Goal: Task Accomplishment & Management: Use online tool/utility

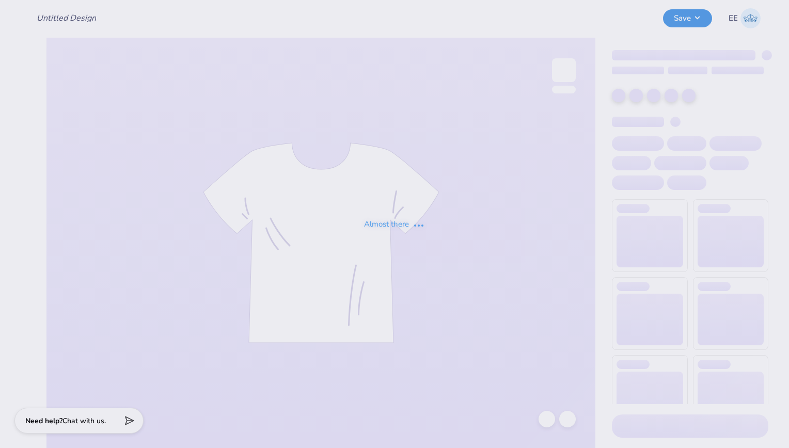
type input "Chi Omega Dads Weekend"
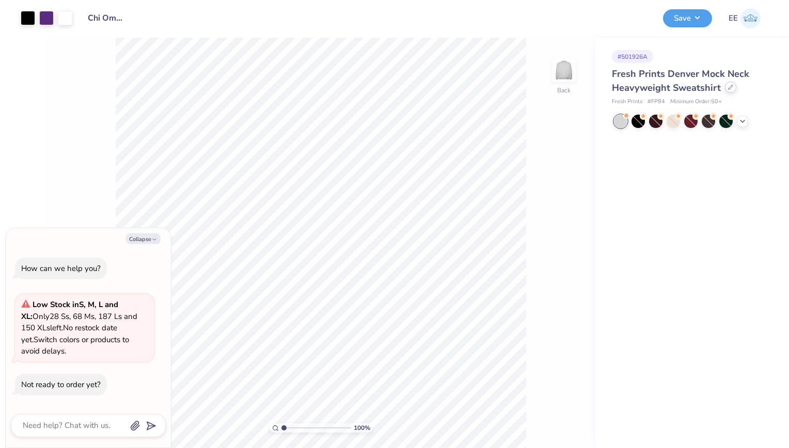
click at [729, 84] on div at bounding box center [730, 87] width 11 height 11
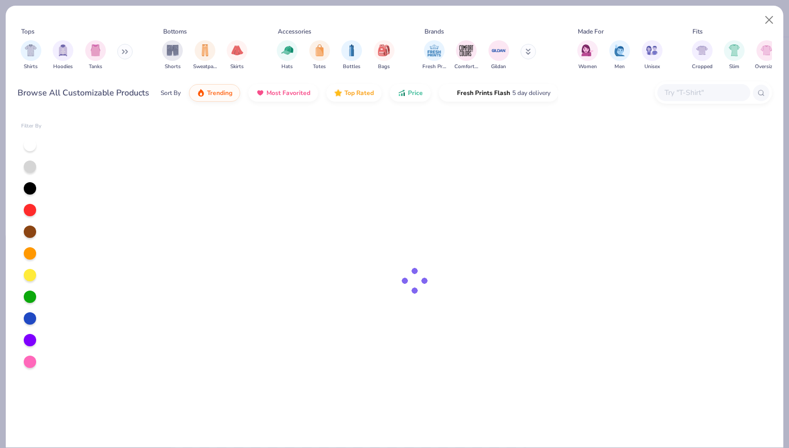
type textarea "x"
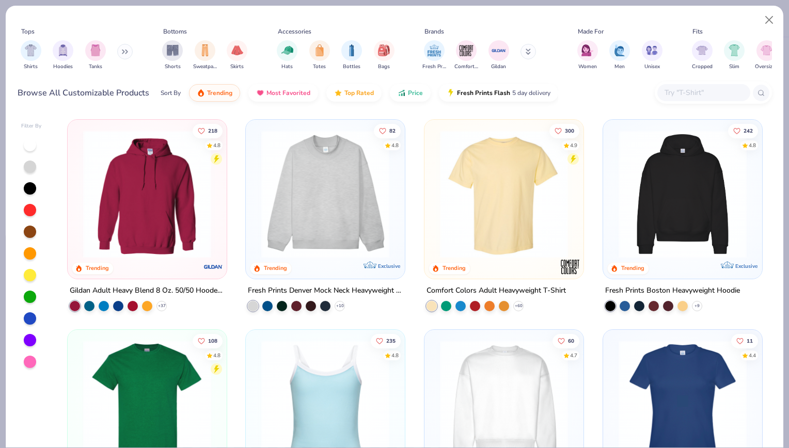
click at [680, 93] on input "text" at bounding box center [704, 93] width 80 height 12
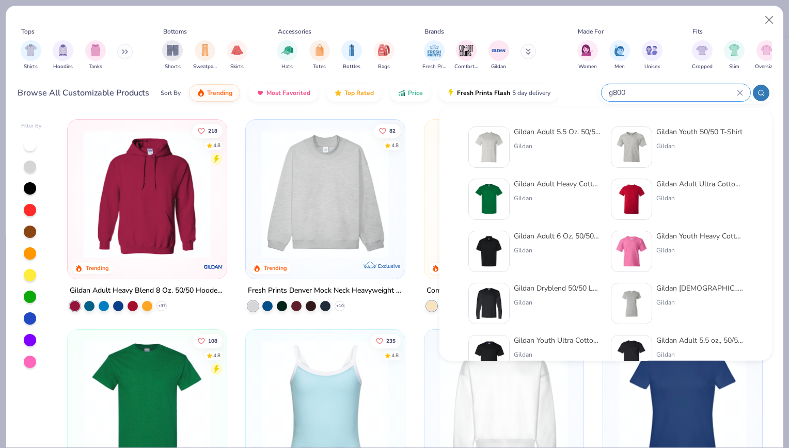
type input "g800"
click at [502, 150] on img at bounding box center [489, 147] width 32 height 32
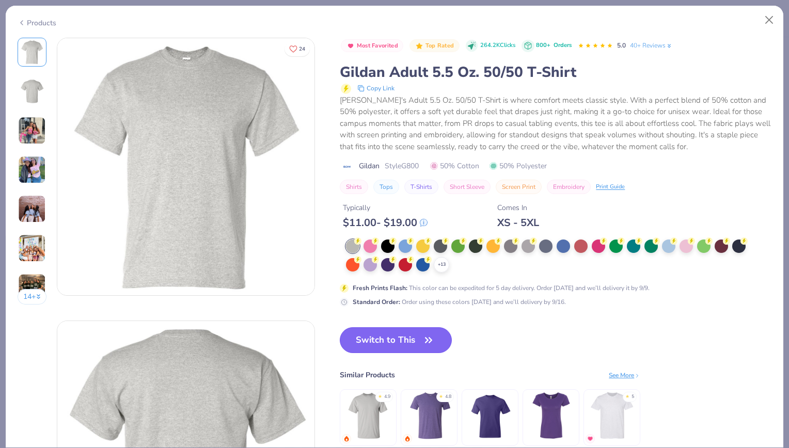
click at [376, 342] on button "Switch to This" at bounding box center [396, 341] width 112 height 26
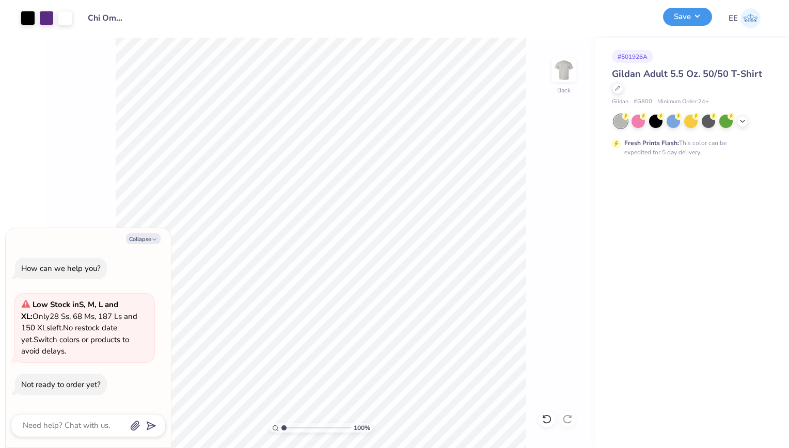
click at [700, 18] on button "Save" at bounding box center [687, 17] width 49 height 18
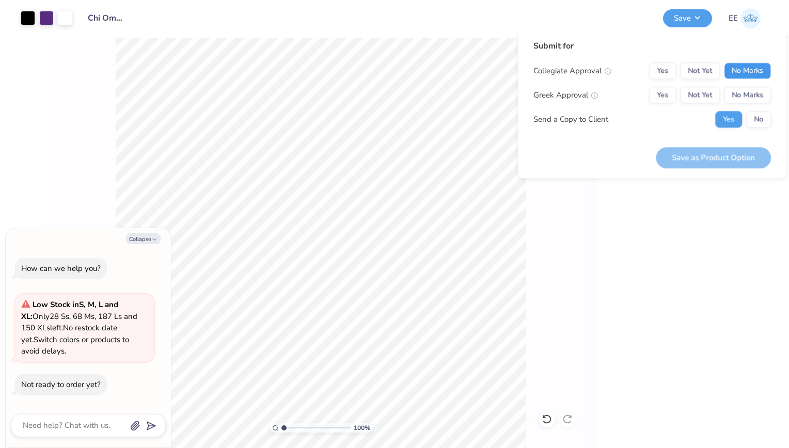
click at [746, 69] on button "No Marks" at bounding box center [747, 71] width 47 height 17
click at [665, 97] on button "Yes" at bounding box center [662, 95] width 27 height 17
click at [748, 123] on button "No" at bounding box center [759, 119] width 25 height 17
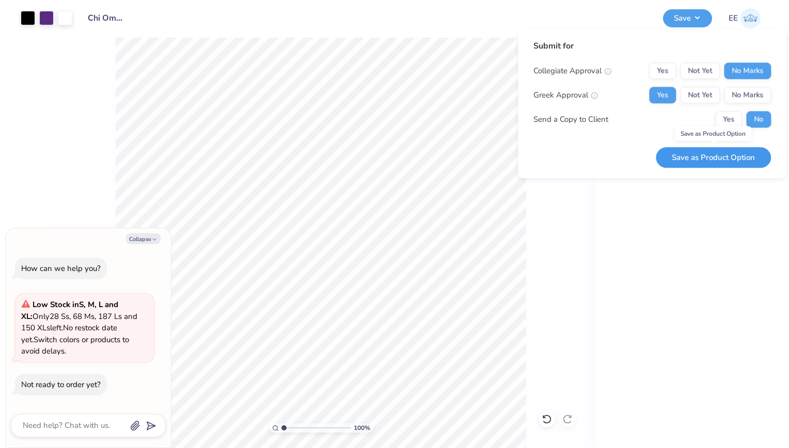
click at [725, 156] on button "Save as Product Option" at bounding box center [713, 157] width 115 height 21
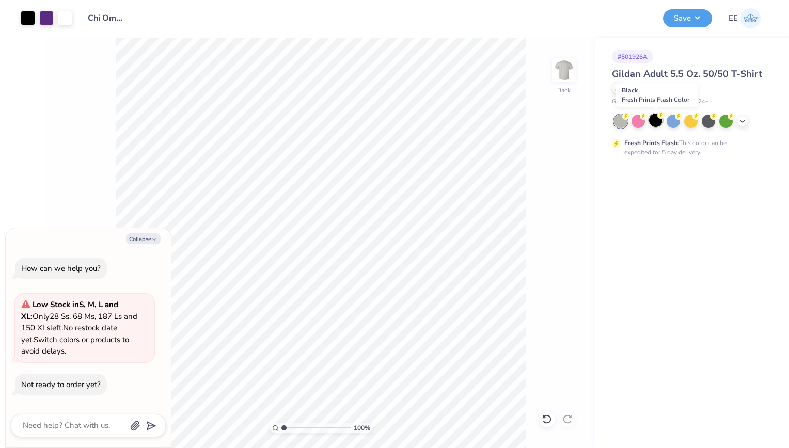
click at [659, 120] on div at bounding box center [655, 120] width 13 height 13
click at [690, 17] on button "Save" at bounding box center [687, 17] width 49 height 18
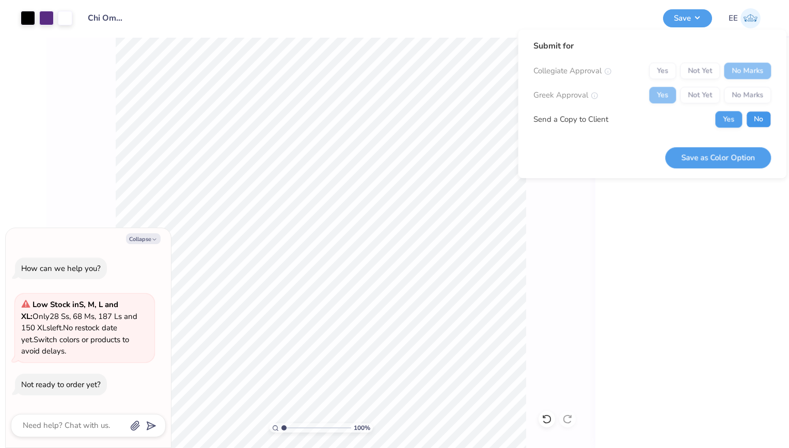
click at [761, 113] on button "No" at bounding box center [759, 119] width 25 height 17
click at [731, 151] on button "Save as Color Option" at bounding box center [718, 157] width 106 height 21
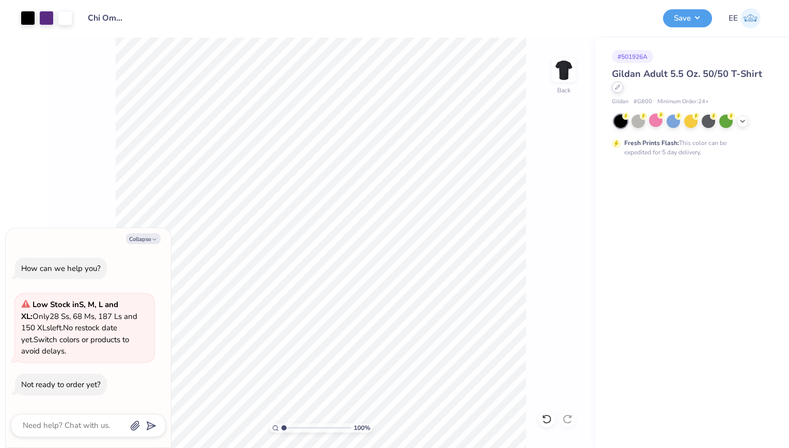
click at [617, 89] on icon at bounding box center [617, 87] width 5 height 5
type textarea "x"
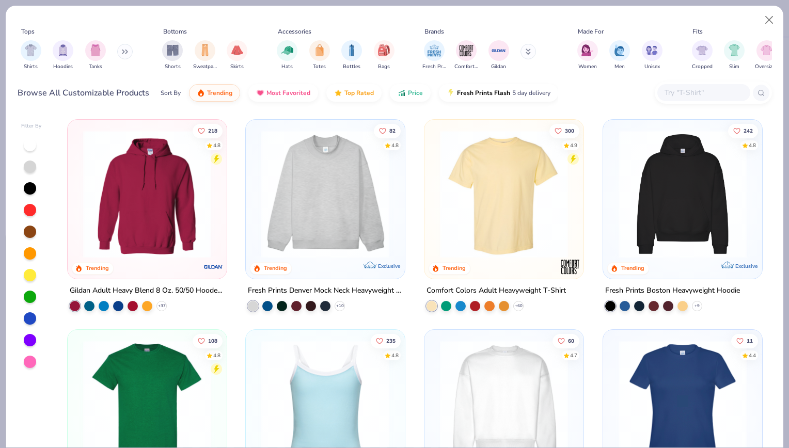
click at [666, 95] on input "text" at bounding box center [704, 93] width 80 height 12
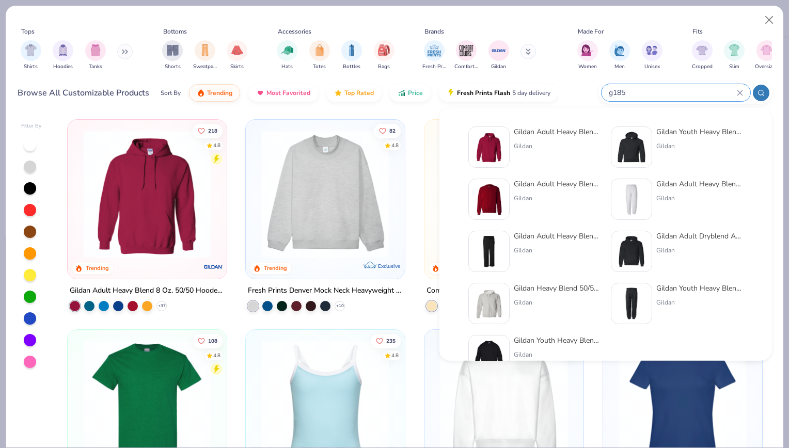
type input "g185"
click at [488, 141] on img at bounding box center [489, 147] width 32 height 32
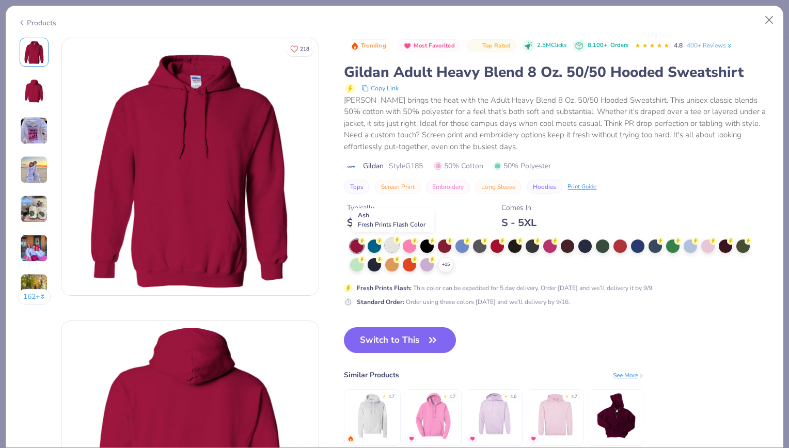
click at [394, 242] on icon at bounding box center [397, 240] width 7 height 7
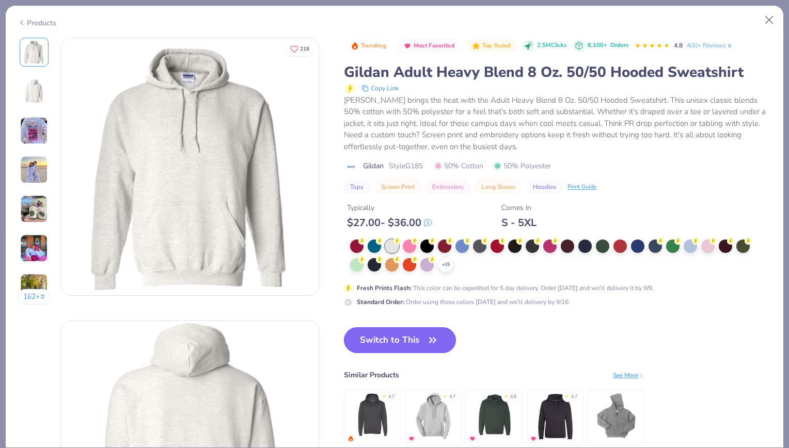
click at [389, 340] on button "Switch to This" at bounding box center [400, 341] width 112 height 26
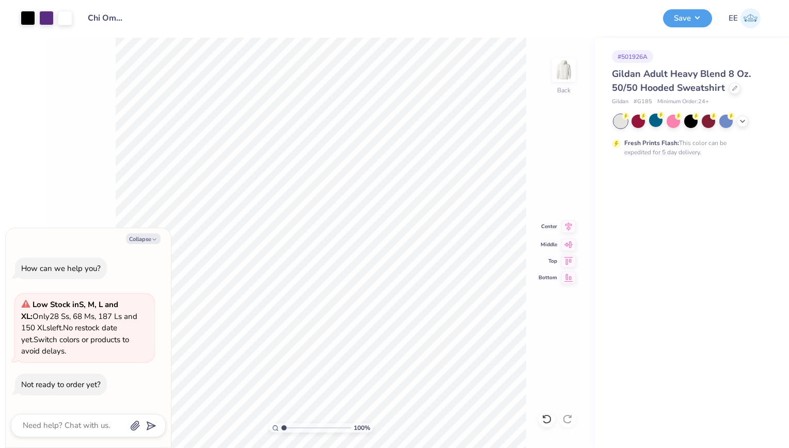
click at [563, 228] on icon at bounding box center [569, 227] width 14 height 12
click at [566, 226] on icon at bounding box center [569, 227] width 7 height 9
click at [676, 23] on button "Save" at bounding box center [687, 17] width 49 height 18
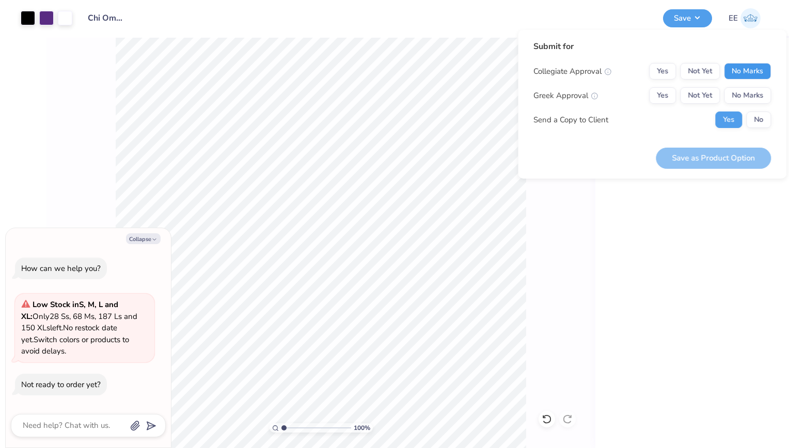
click at [747, 71] on button "No Marks" at bounding box center [747, 71] width 47 height 17
click at [663, 90] on button "Yes" at bounding box center [662, 95] width 27 height 17
click at [765, 121] on button "No" at bounding box center [759, 120] width 25 height 17
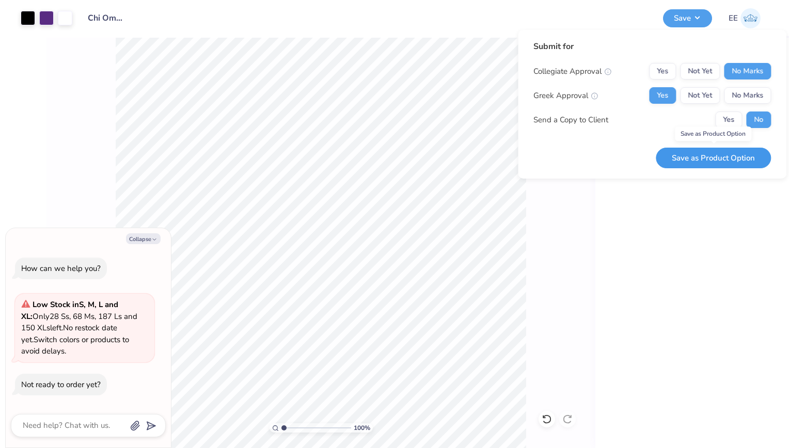
click at [738, 152] on button "Save as Product Option" at bounding box center [713, 158] width 115 height 21
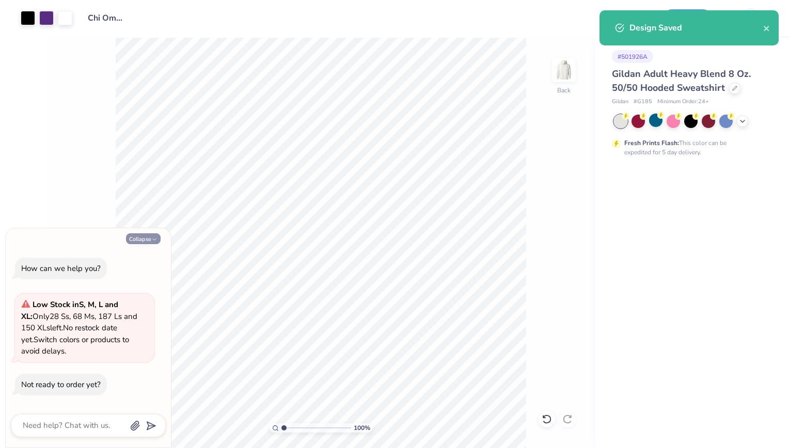
click at [140, 238] on button "Collapse" at bounding box center [143, 239] width 35 height 11
type textarea "x"
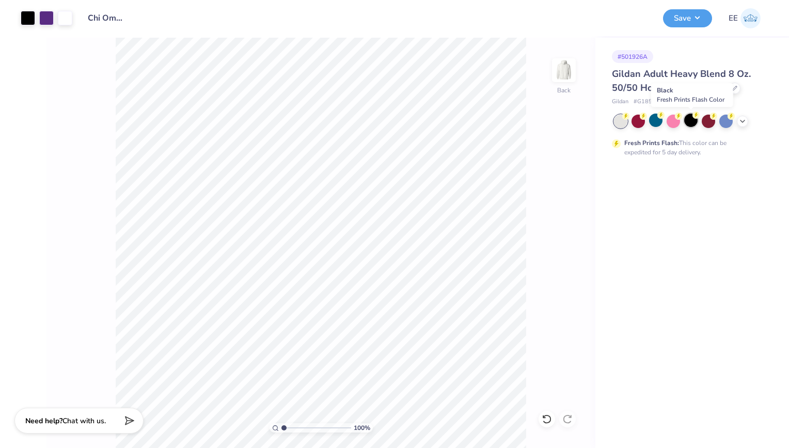
click at [688, 116] on div at bounding box center [691, 120] width 13 height 13
click at [571, 225] on icon at bounding box center [569, 227] width 14 height 12
click at [535, 144] on div "100 % Back Center Middle Top Bottom" at bounding box center [321, 243] width 549 height 411
click at [702, 17] on button "Save" at bounding box center [687, 17] width 49 height 18
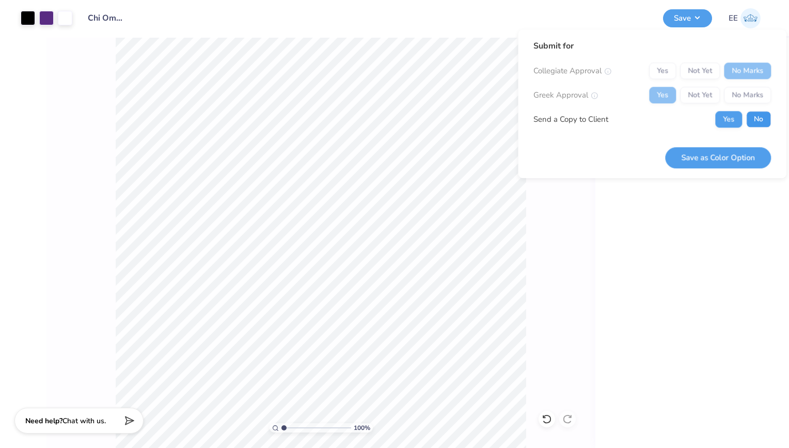
click at [753, 119] on button "No" at bounding box center [759, 119] width 25 height 17
click at [724, 155] on button "Save as Color Option" at bounding box center [718, 157] width 106 height 21
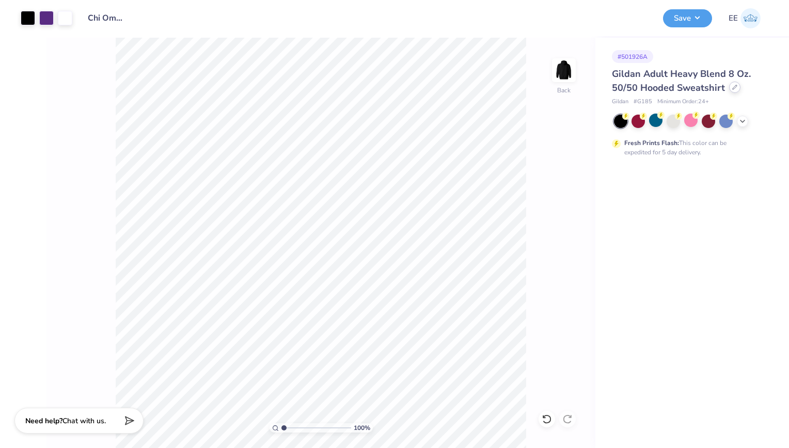
click at [733, 88] on icon at bounding box center [735, 87] width 5 height 5
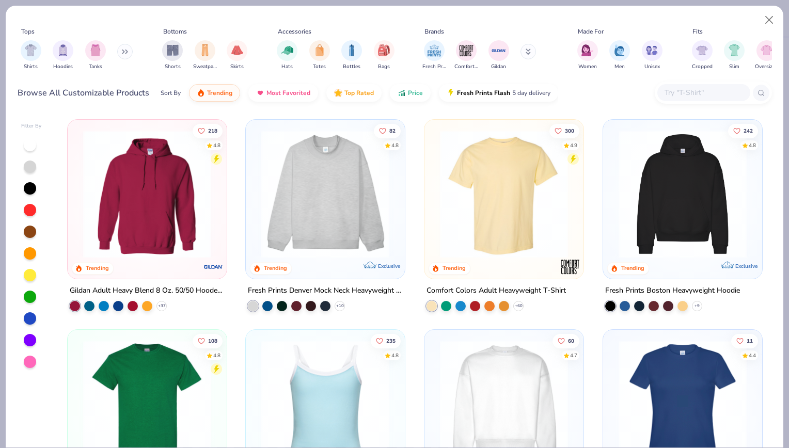
click at [677, 88] on input "text" at bounding box center [704, 93] width 80 height 12
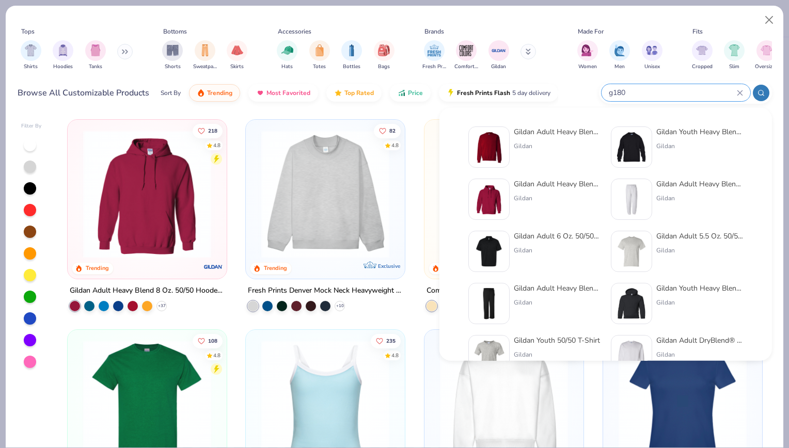
type input "g180"
click at [508, 141] on div at bounding box center [489, 147] width 41 height 41
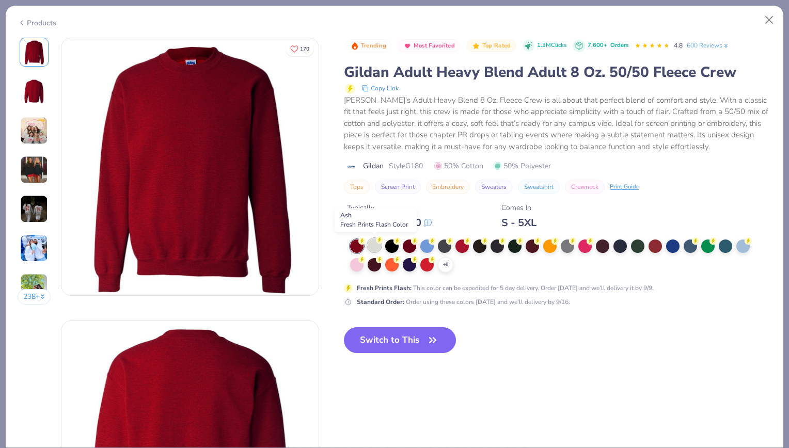
click at [373, 244] on div at bounding box center [374, 245] width 13 height 13
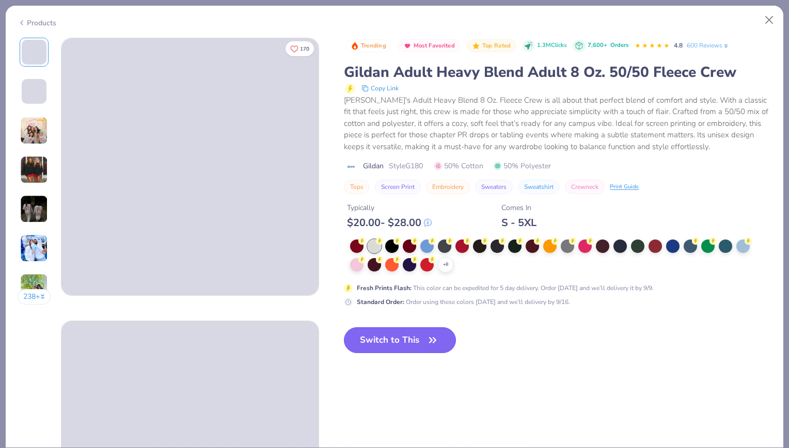
click at [389, 340] on button "Switch to This" at bounding box center [400, 341] width 112 height 26
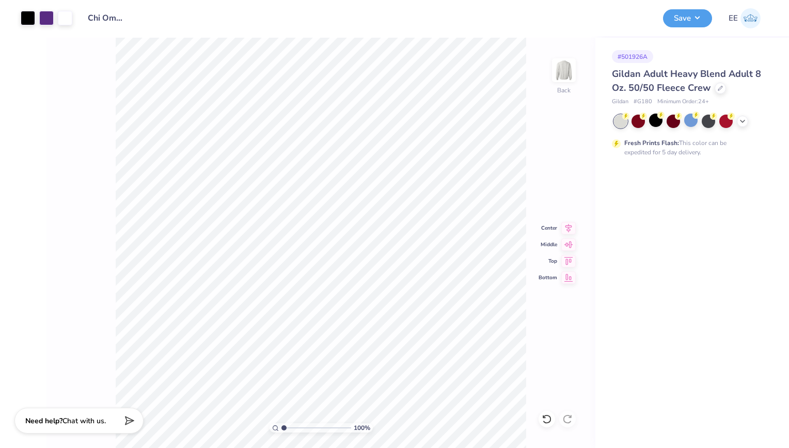
click at [568, 224] on icon at bounding box center [569, 228] width 14 height 12
click at [565, 152] on div "100 % Back Center Middle Top Bottom" at bounding box center [321, 243] width 549 height 411
click at [677, 23] on button "Save" at bounding box center [687, 17] width 49 height 18
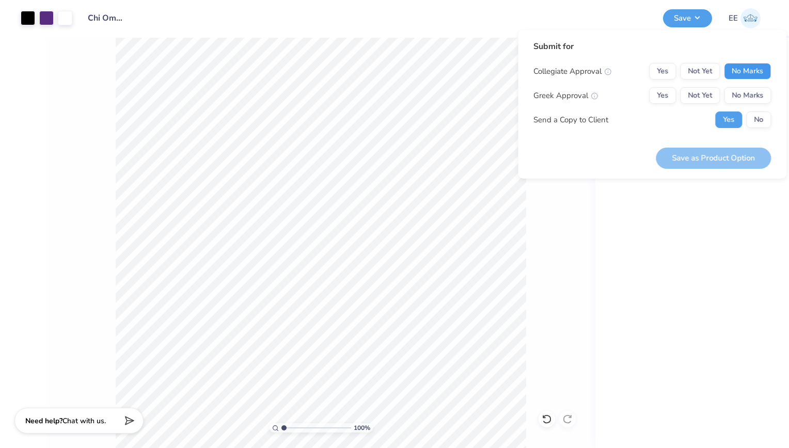
click at [743, 68] on button "No Marks" at bounding box center [747, 71] width 47 height 17
click at [670, 94] on button "Yes" at bounding box center [662, 95] width 27 height 17
click at [771, 120] on button "No" at bounding box center [759, 120] width 25 height 17
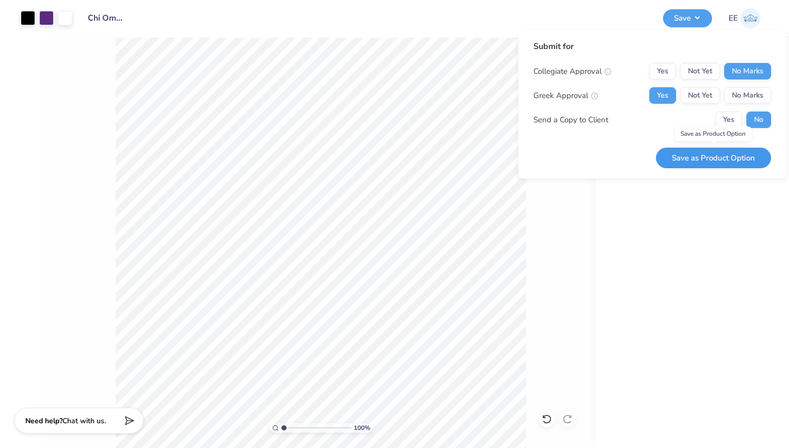
click at [730, 151] on button "Save as Product Option" at bounding box center [713, 158] width 115 height 21
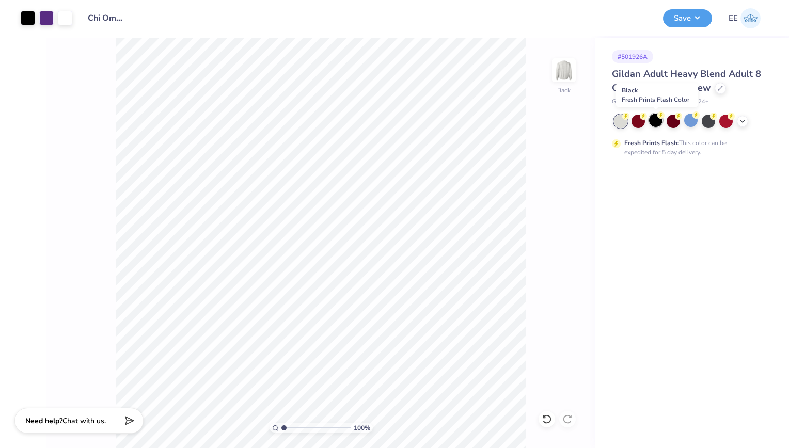
click at [656, 121] on div at bounding box center [655, 120] width 13 height 13
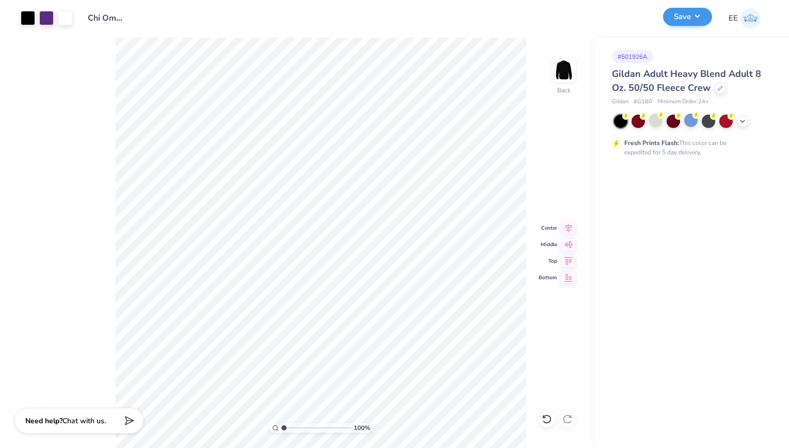
click at [688, 26] on div "Save" at bounding box center [687, 18] width 49 height 18
click at [690, 17] on button "Save" at bounding box center [687, 17] width 49 height 18
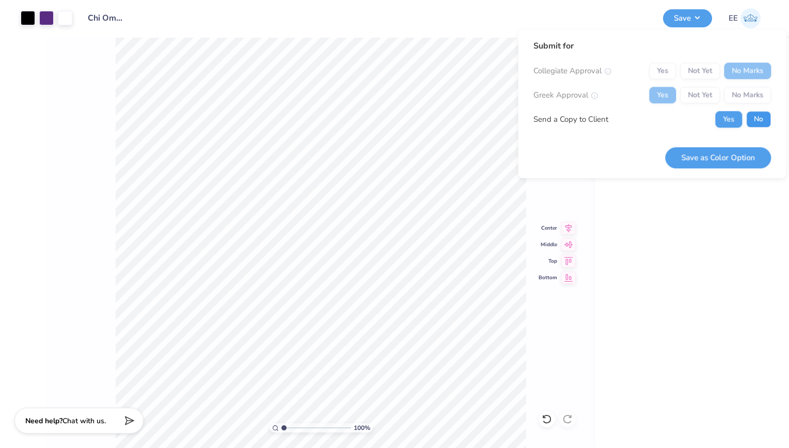
click at [757, 121] on button "No" at bounding box center [759, 119] width 25 height 17
click at [722, 153] on button "Save as Color Option" at bounding box center [718, 157] width 106 height 21
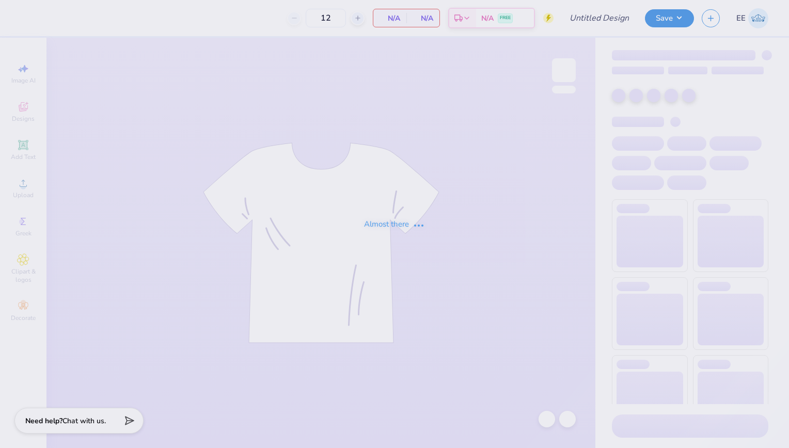
type input "Chi Omega Dads Weekend"
type input "50"
type input "Chi Omega Dads Weekend"
type input "50"
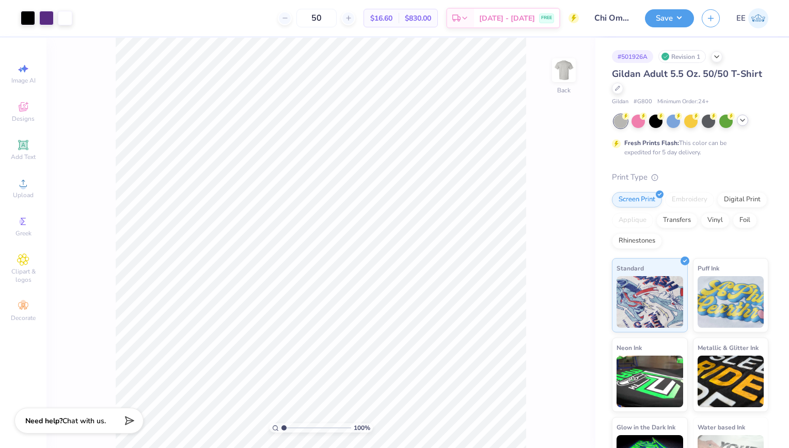
click at [741, 118] on icon at bounding box center [743, 120] width 8 height 8
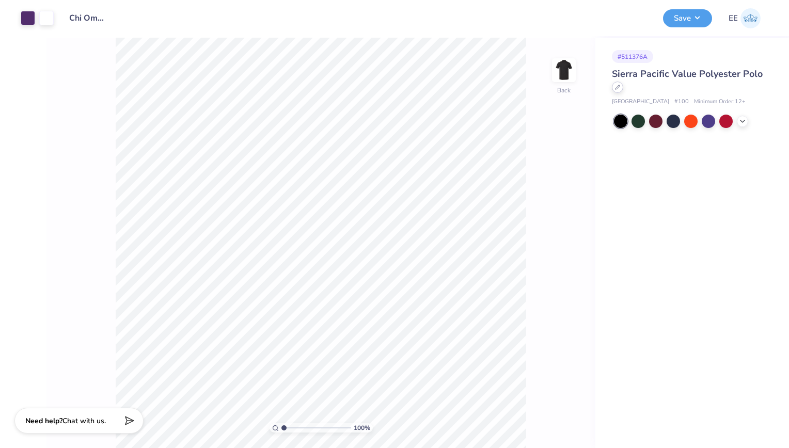
click at [615, 85] on icon at bounding box center [617, 87] width 5 height 5
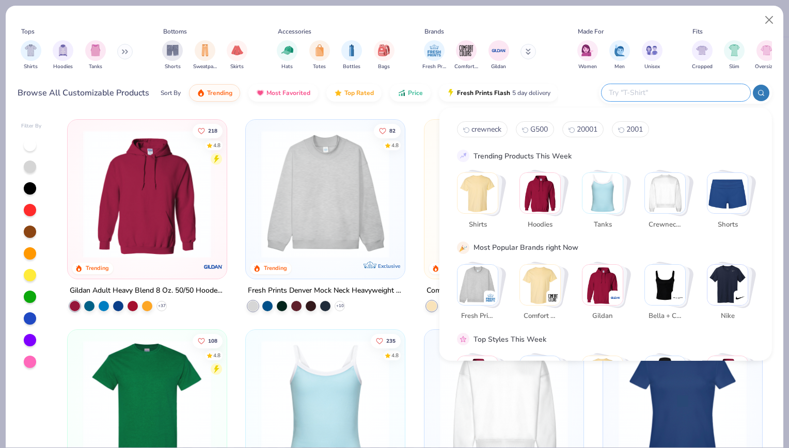
click at [663, 98] on input "text" at bounding box center [675, 93] width 135 height 12
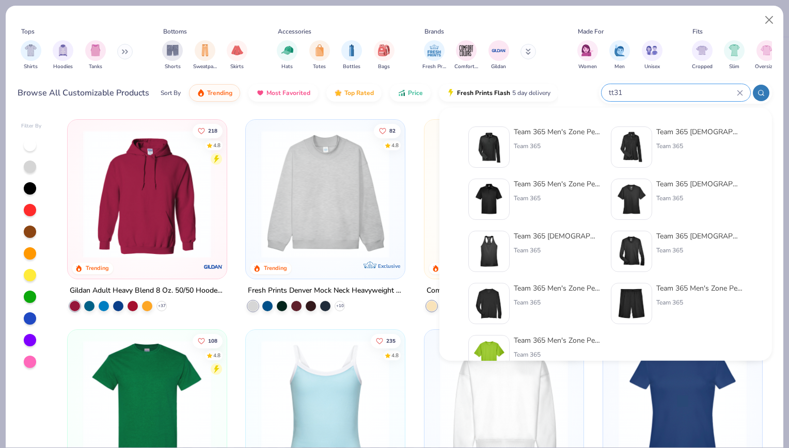
type input "tt31"
click at [501, 140] on img at bounding box center [489, 147] width 32 height 32
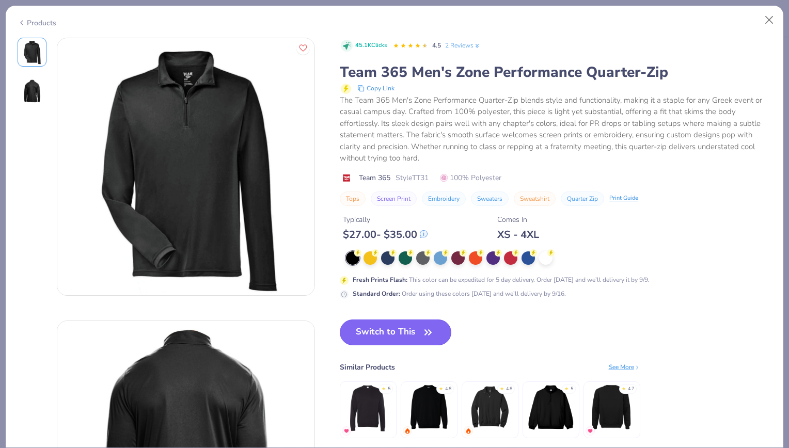
click at [369, 327] on button "Switch to This" at bounding box center [396, 333] width 112 height 26
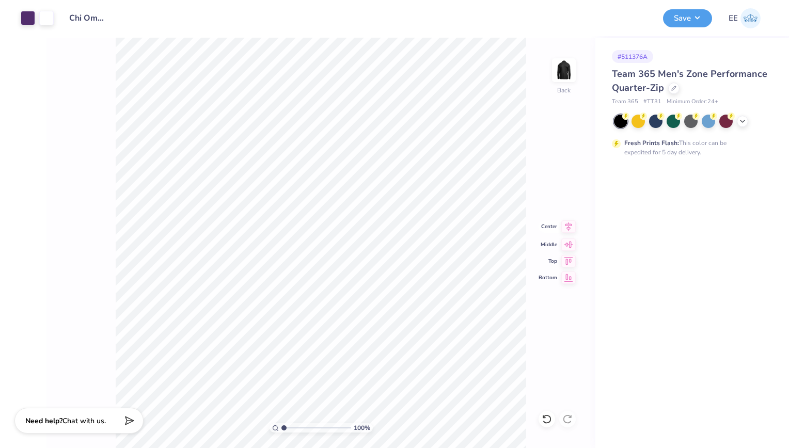
click at [571, 224] on icon at bounding box center [569, 227] width 14 height 12
click at [693, 29] on div "Save EE" at bounding box center [722, 18] width 118 height 36
click at [694, 22] on button "Save" at bounding box center [687, 17] width 49 height 18
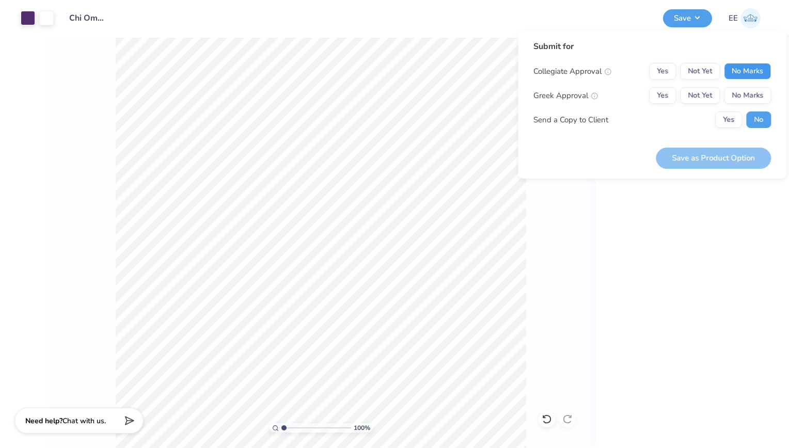
click at [756, 71] on button "No Marks" at bounding box center [747, 71] width 47 height 17
click at [669, 100] on button "Yes" at bounding box center [662, 95] width 27 height 17
click at [701, 154] on button "Save as Product Option" at bounding box center [713, 158] width 115 height 21
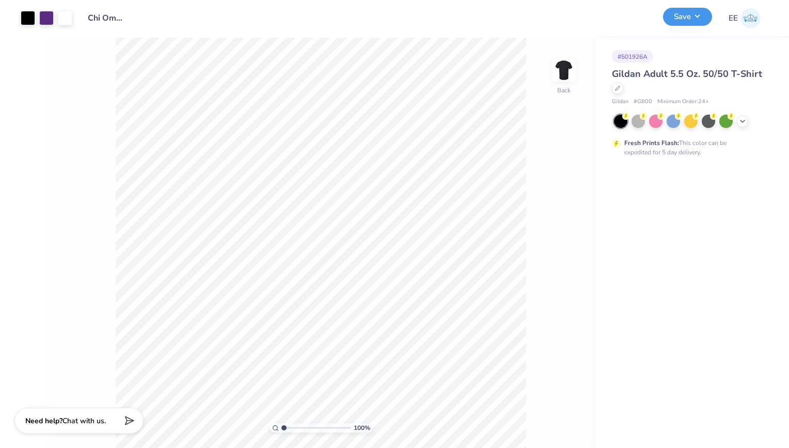
click at [699, 16] on button "Save" at bounding box center [687, 17] width 49 height 18
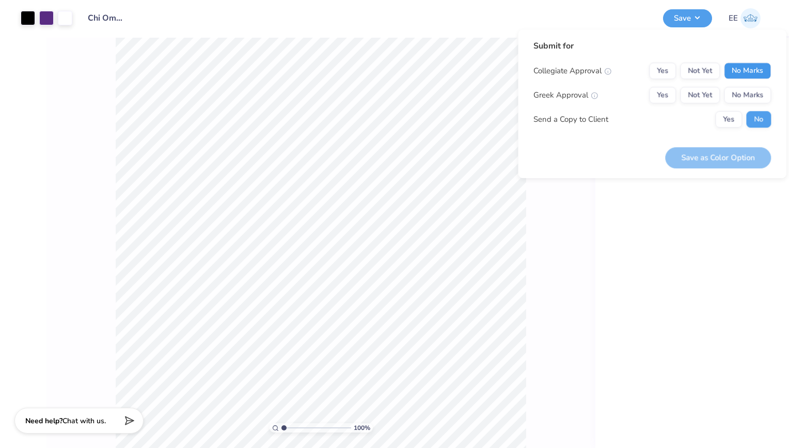
click at [737, 70] on button "No Marks" at bounding box center [747, 71] width 47 height 17
click at [665, 94] on button "Yes" at bounding box center [662, 95] width 27 height 17
click at [698, 161] on button "Save as Color Option" at bounding box center [718, 157] width 106 height 21
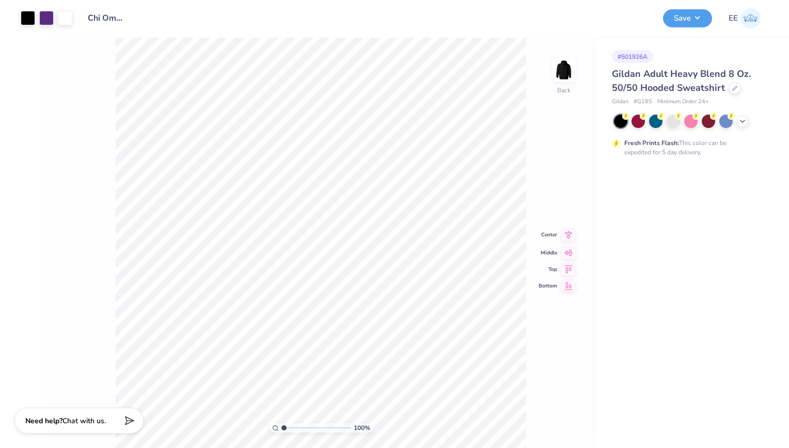
click at [565, 236] on icon at bounding box center [569, 235] width 14 height 12
click at [703, 19] on button "Save" at bounding box center [687, 17] width 49 height 18
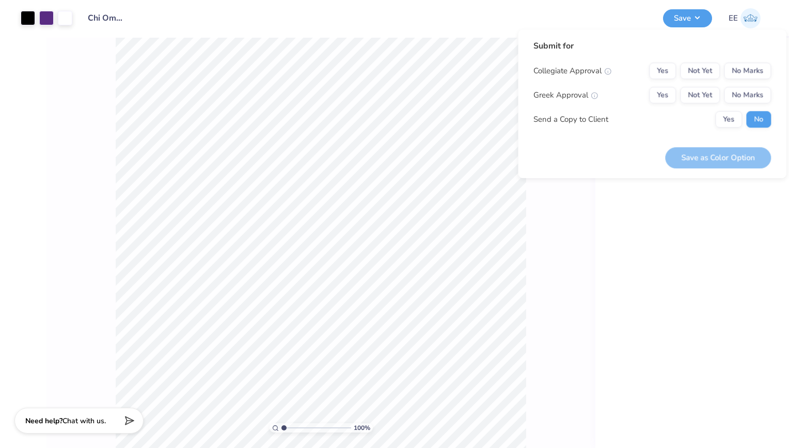
click at [753, 58] on div "Submit for Collegiate Approval Yes Not Yet No Marks Greek Approval Yes Not Yet …" at bounding box center [653, 88] width 238 height 96
click at [754, 63] on button "No Marks" at bounding box center [747, 71] width 47 height 17
click at [665, 86] on div "Collegiate Approval Yes Not Yet No Marks Greek Approval Yes Not Yet No Marks Se…" at bounding box center [653, 95] width 238 height 65
click at [667, 92] on button "Yes" at bounding box center [662, 95] width 27 height 17
click at [693, 154] on button "Save as Color Option" at bounding box center [718, 157] width 106 height 21
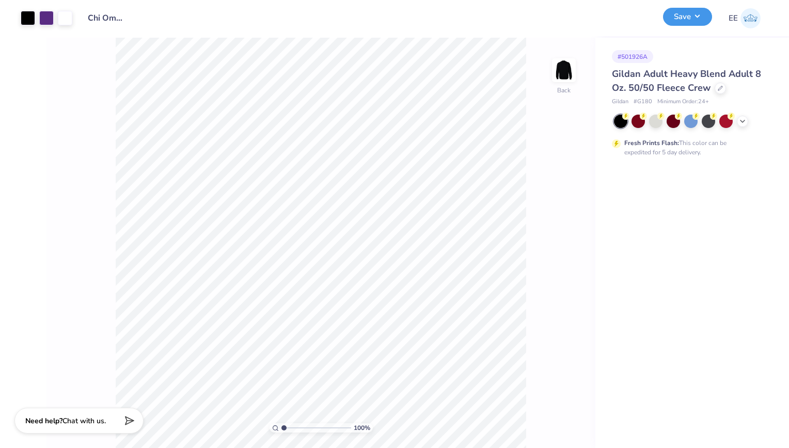
click at [692, 19] on button "Save" at bounding box center [687, 17] width 49 height 18
click at [566, 234] on icon at bounding box center [569, 236] width 14 height 12
click at [681, 27] on div "Save EE" at bounding box center [722, 18] width 118 height 36
click at [683, 25] on button "Save" at bounding box center [687, 17] width 49 height 18
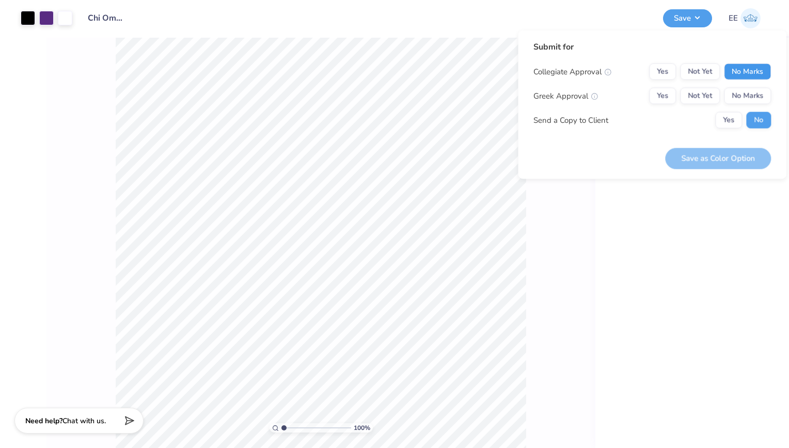
click at [740, 74] on button "No Marks" at bounding box center [747, 72] width 47 height 17
click at [661, 87] on div "Collegiate Approval Yes Not Yet No Marks Greek Approval Yes Not Yet No Marks Se…" at bounding box center [653, 96] width 238 height 65
click at [664, 92] on button "Yes" at bounding box center [662, 96] width 27 height 17
click at [688, 146] on div "Save as Color Option" at bounding box center [718, 152] width 106 height 33
click at [689, 165] on button "Save as Color Option" at bounding box center [718, 158] width 106 height 21
